Goal: Check status: Check status

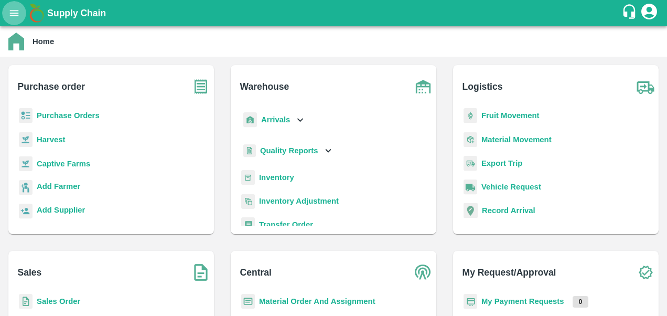
click at [13, 14] on icon "open drawer" at bounding box center [14, 13] width 12 height 12
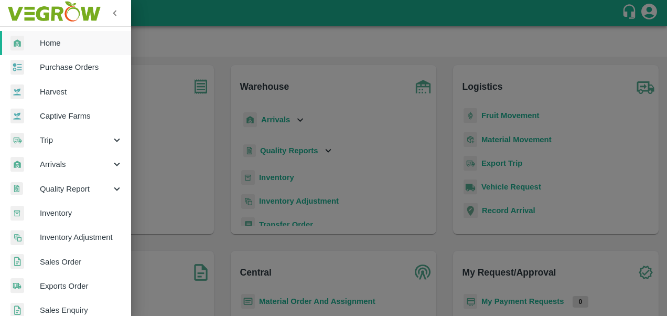
scroll to position [46, 0]
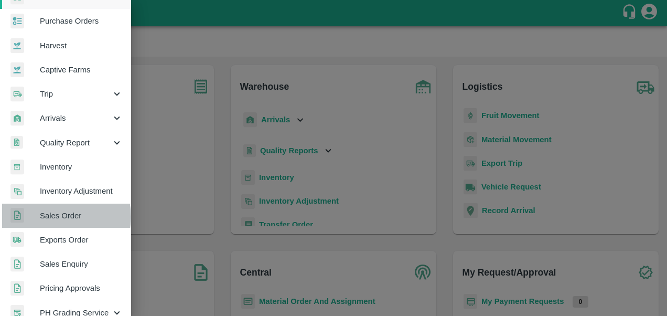
click at [59, 216] on span "Sales Order" at bounding box center [81, 216] width 83 height 12
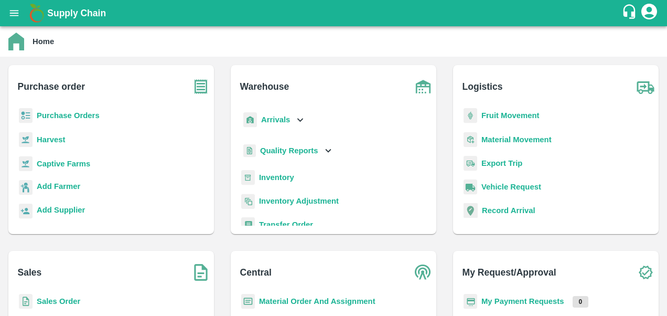
scroll to position [6, 0]
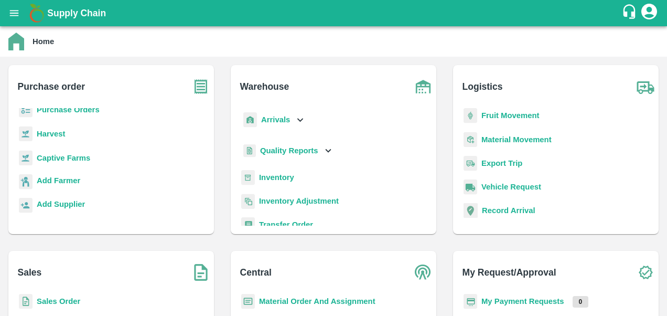
click at [67, 302] on b "Sales Order" at bounding box center [59, 301] width 44 height 8
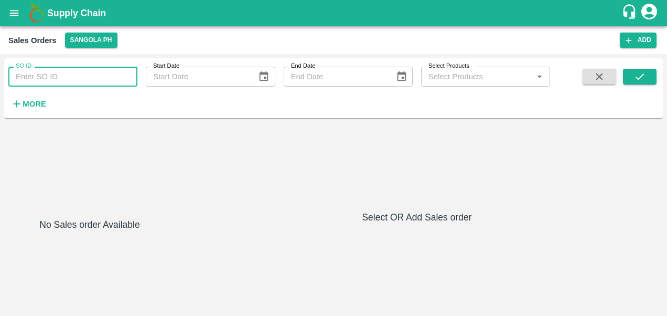
click at [55, 79] on input "SO ID" at bounding box center [72, 77] width 129 height 20
paste input "603043"
type input "603043"
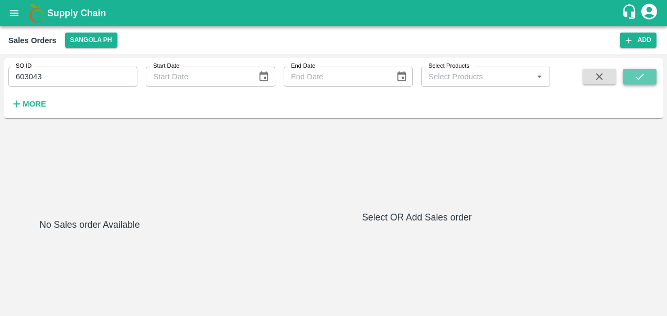
click at [643, 75] on icon "submit" at bounding box center [640, 76] width 8 height 6
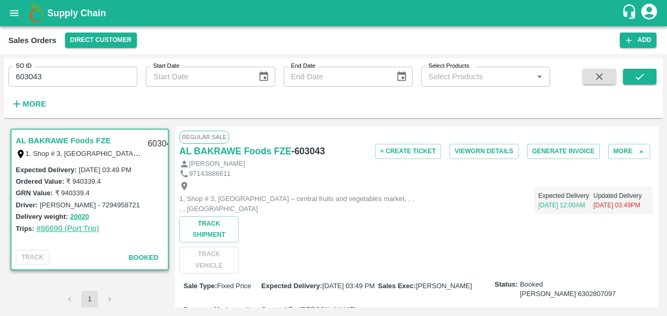
click at [56, 229] on link "#86690 (Port Trip)" at bounding box center [67, 228] width 63 height 8
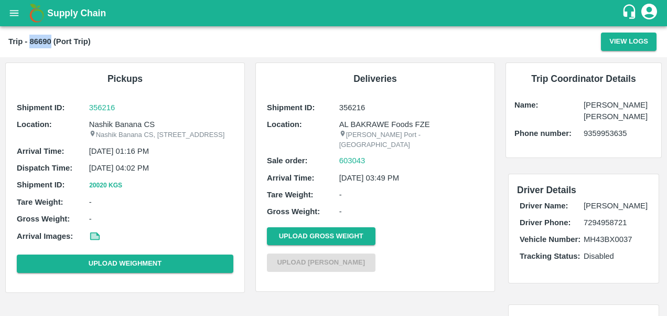
drag, startPoint x: 30, startPoint y: 40, endPoint x: 51, endPoint y: 40, distance: 20.5
click at [51, 40] on b "Trip - 86690 (Port Trip)" at bounding box center [49, 41] width 82 height 8
copy b "86690"
drag, startPoint x: 338, startPoint y: 107, endPoint x: 371, endPoint y: 107, distance: 33.6
click at [371, 107] on p "356216" at bounding box center [411, 108] width 144 height 12
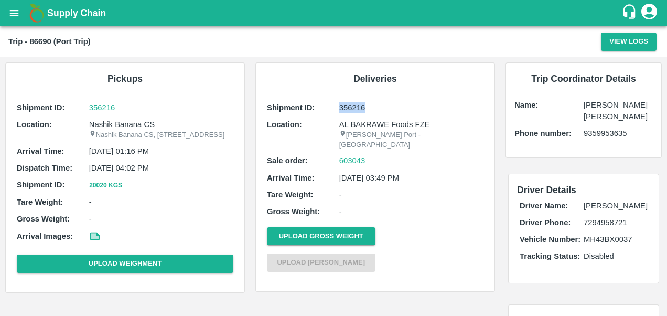
copy p "356216"
